Goal: Task Accomplishment & Management: Use online tool/utility

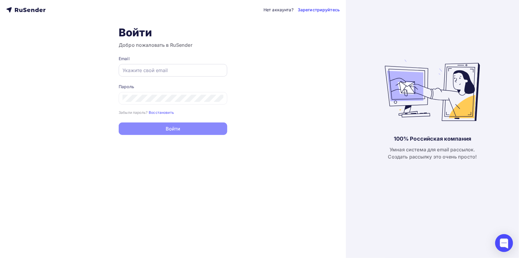
click at [158, 70] on input "text" at bounding box center [173, 70] width 101 height 7
type input "[EMAIL_ADDRESS][DOMAIN_NAME]"
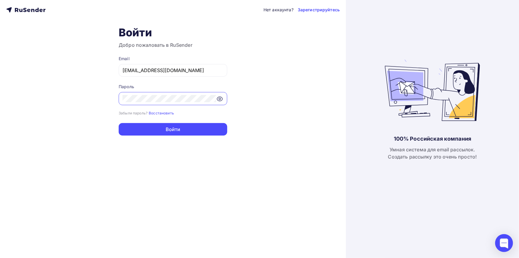
click at [119, 123] on button "Войти" at bounding box center [173, 129] width 109 height 12
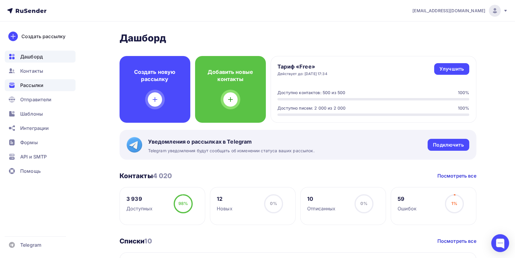
click at [45, 85] on div "Рассылки" at bounding box center [40, 85] width 71 height 12
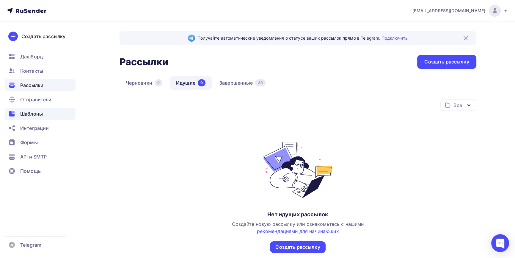
click at [43, 114] on div "Шаблоны" at bounding box center [40, 114] width 71 height 12
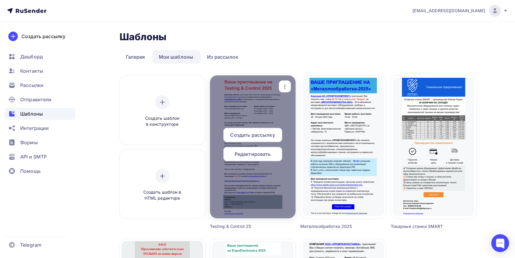
click at [266, 135] on span "Создать рассылку" at bounding box center [252, 134] width 45 height 7
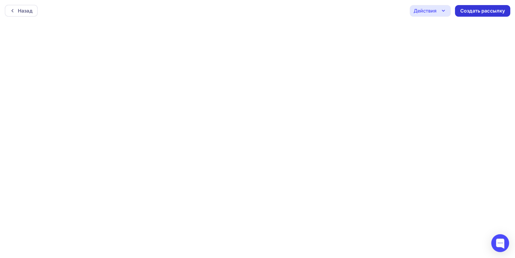
click at [484, 8] on div "Создать рассылку" at bounding box center [482, 10] width 45 height 7
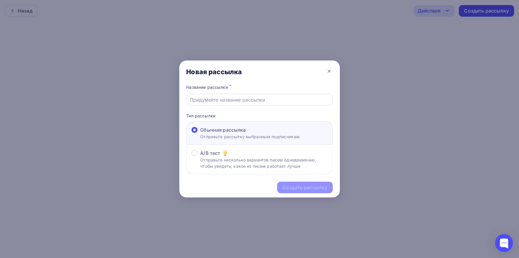
drag, startPoint x: 285, startPoint y: 100, endPoint x: 287, endPoint y: 95, distance: 5.0
click at [285, 100] on input "text" at bounding box center [259, 99] width 139 height 7
type input "D"
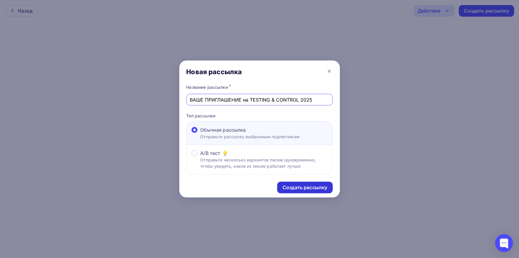
type input "ВАШЕ ПРИГЛАШЕНИЕ на TESTING & CONTROL 2025"
click at [311, 189] on div "Создать рассылку" at bounding box center [305, 187] width 45 height 7
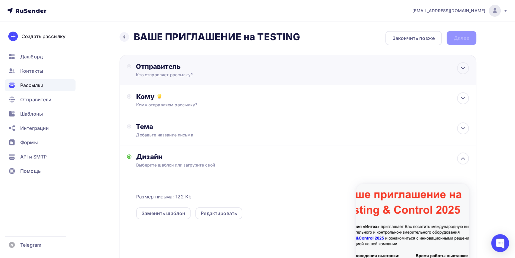
click at [150, 72] on div "Кто отправляет рассылку?" at bounding box center [194, 75] width 116 height 6
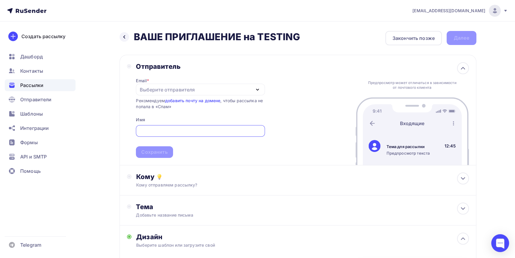
click at [208, 88] on div "Выберите отправителя" at bounding box center [200, 90] width 129 height 12
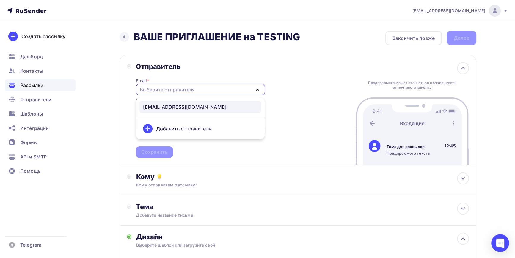
click at [205, 103] on div "[EMAIL_ADDRESS][DOMAIN_NAME]" at bounding box center [185, 106] width 84 height 7
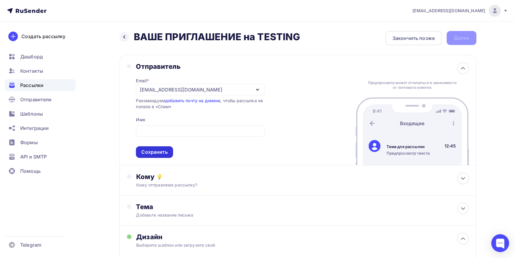
click at [153, 151] on div "Сохранить" at bounding box center [154, 151] width 26 height 7
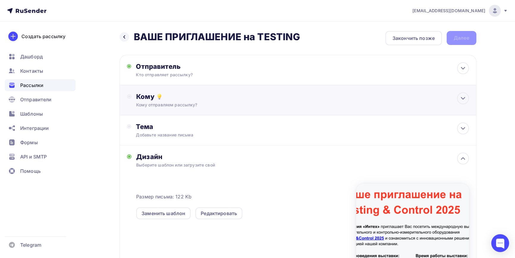
click at [183, 102] on div "Кому отправляем рассылку?" at bounding box center [285, 105] width 299 height 6
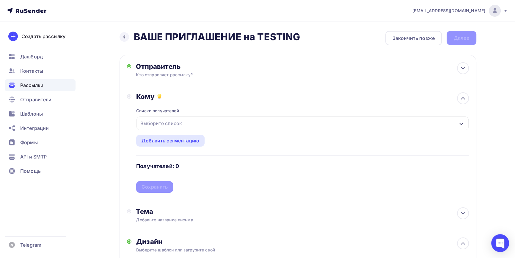
click at [179, 126] on div "Выберите список" at bounding box center [161, 123] width 46 height 11
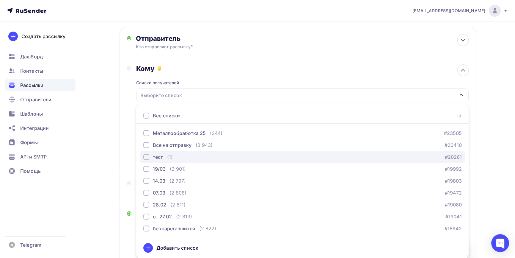
click at [144, 156] on div "button" at bounding box center [146, 157] width 6 height 6
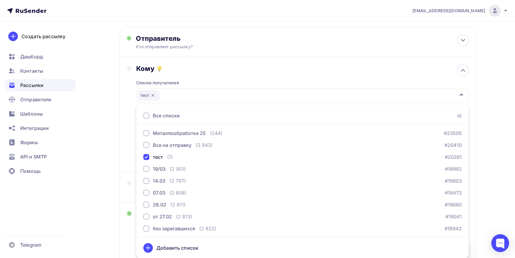
click at [116, 159] on div "Назад ВАШЕ ПРИГЛАШЕНИЕ на TESTING ВАШЕ ПРИГЛАШЕНИЕ на TESTING Закончить позже Д…" at bounding box center [257, 197] width 487 height 408
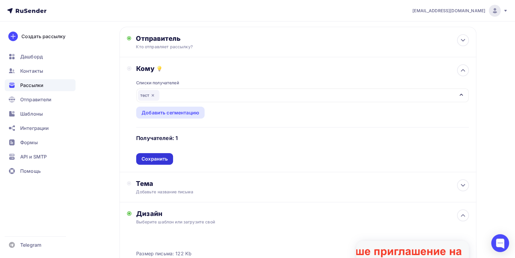
click at [168, 159] on div "Сохранить" at bounding box center [154, 159] width 37 height 12
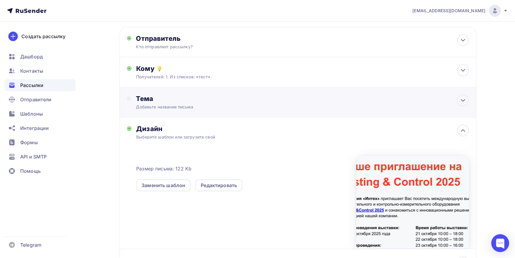
click at [185, 110] on div "Тема Добавьте название письма Тема * Рекомендуем использовать не более 150 симв…" at bounding box center [298, 102] width 357 height 30
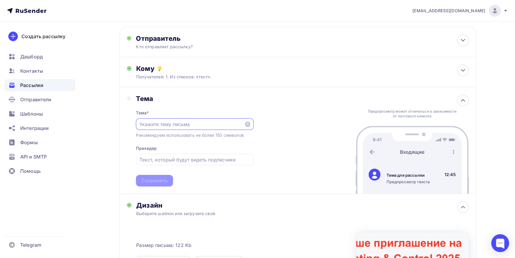
scroll to position [0, 0]
click at [190, 127] on div at bounding box center [194, 124] width 117 height 12
click at [191, 124] on input "text" at bounding box center [190, 123] width 102 height 7
type input "D"
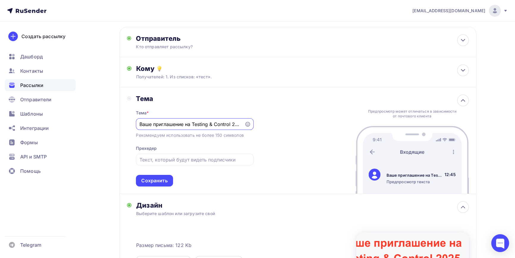
scroll to position [0, 3]
type input "Ваше приглашение на Testing & Control 2025"
click at [159, 181] on div "Сохранить" at bounding box center [154, 180] width 26 height 7
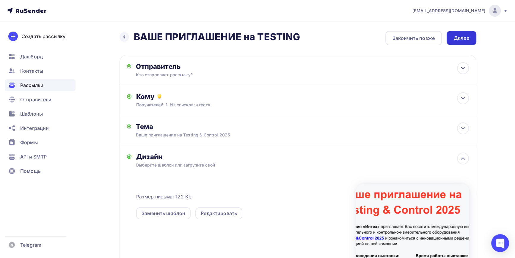
click at [458, 39] on div "Далее" at bounding box center [461, 37] width 15 height 7
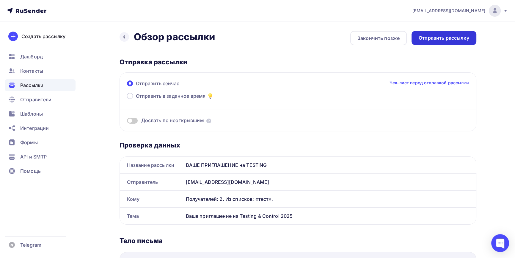
click at [431, 40] on div "Отправить рассылку" at bounding box center [444, 37] width 51 height 7
